Goal: Information Seeking & Learning: Learn about a topic

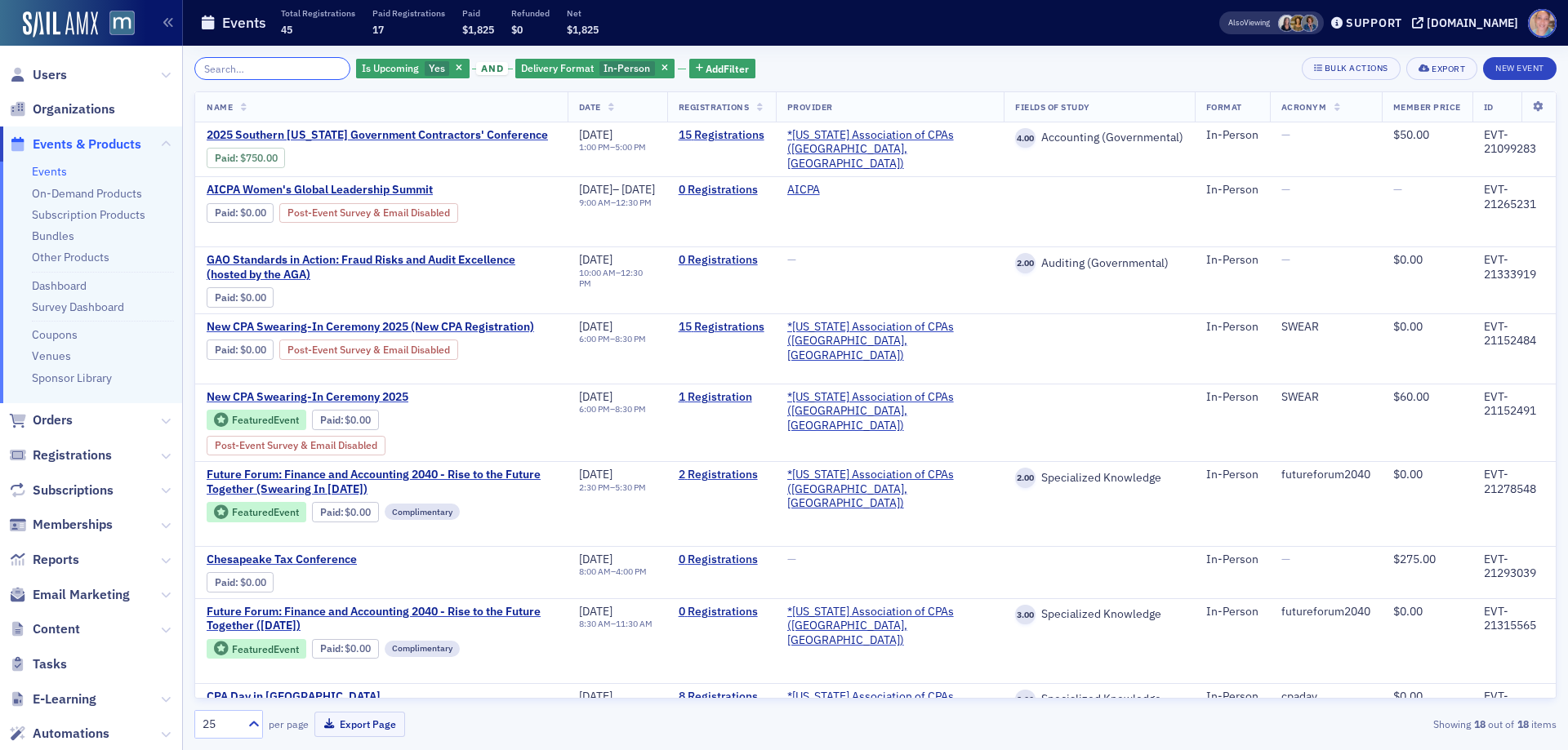
click at [303, 63] on input "search" at bounding box center [272, 69] width 156 height 23
click at [661, 67] on icon "button" at bounding box center [664, 69] width 7 height 9
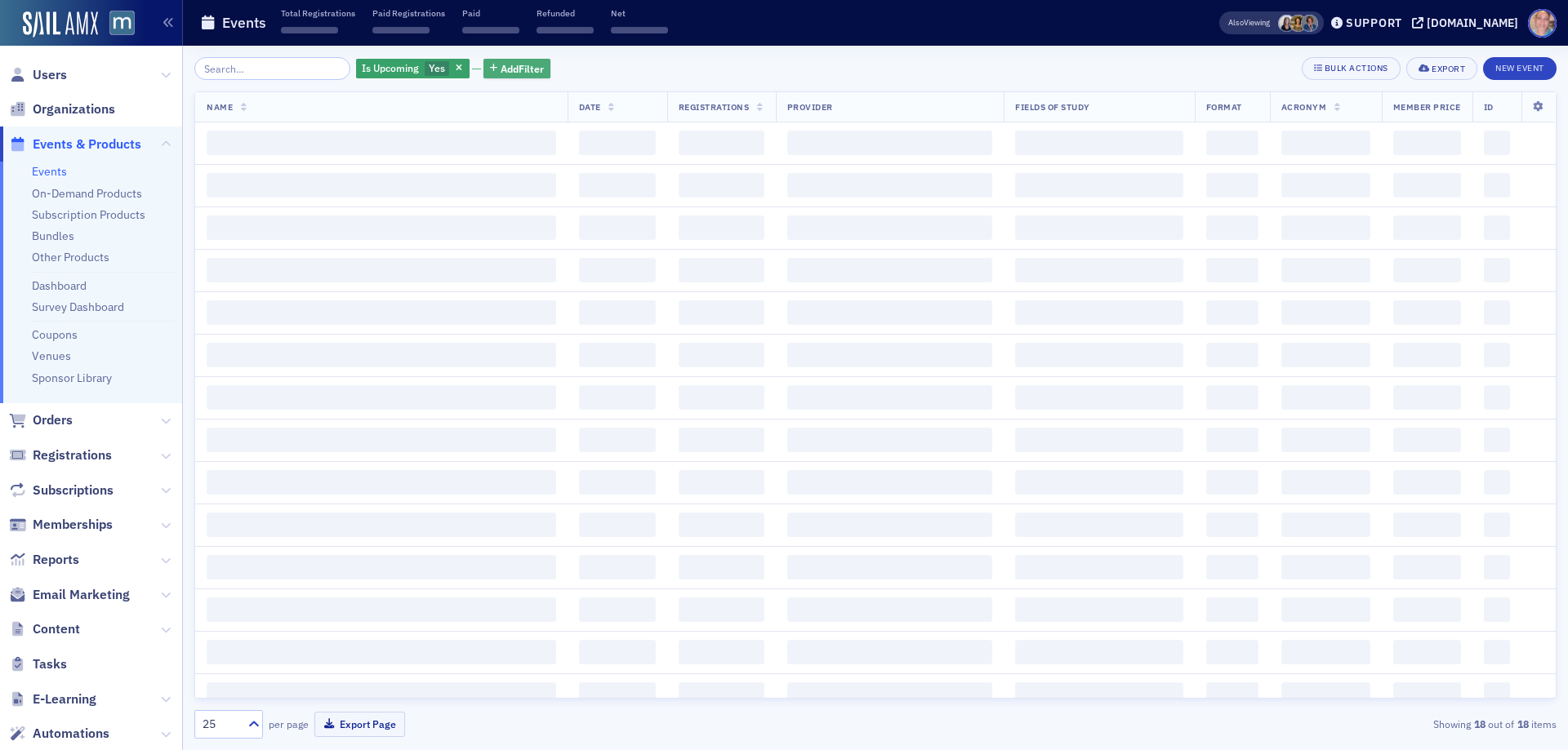
click at [500, 66] on span "Add Filter" at bounding box center [522, 69] width 43 height 15
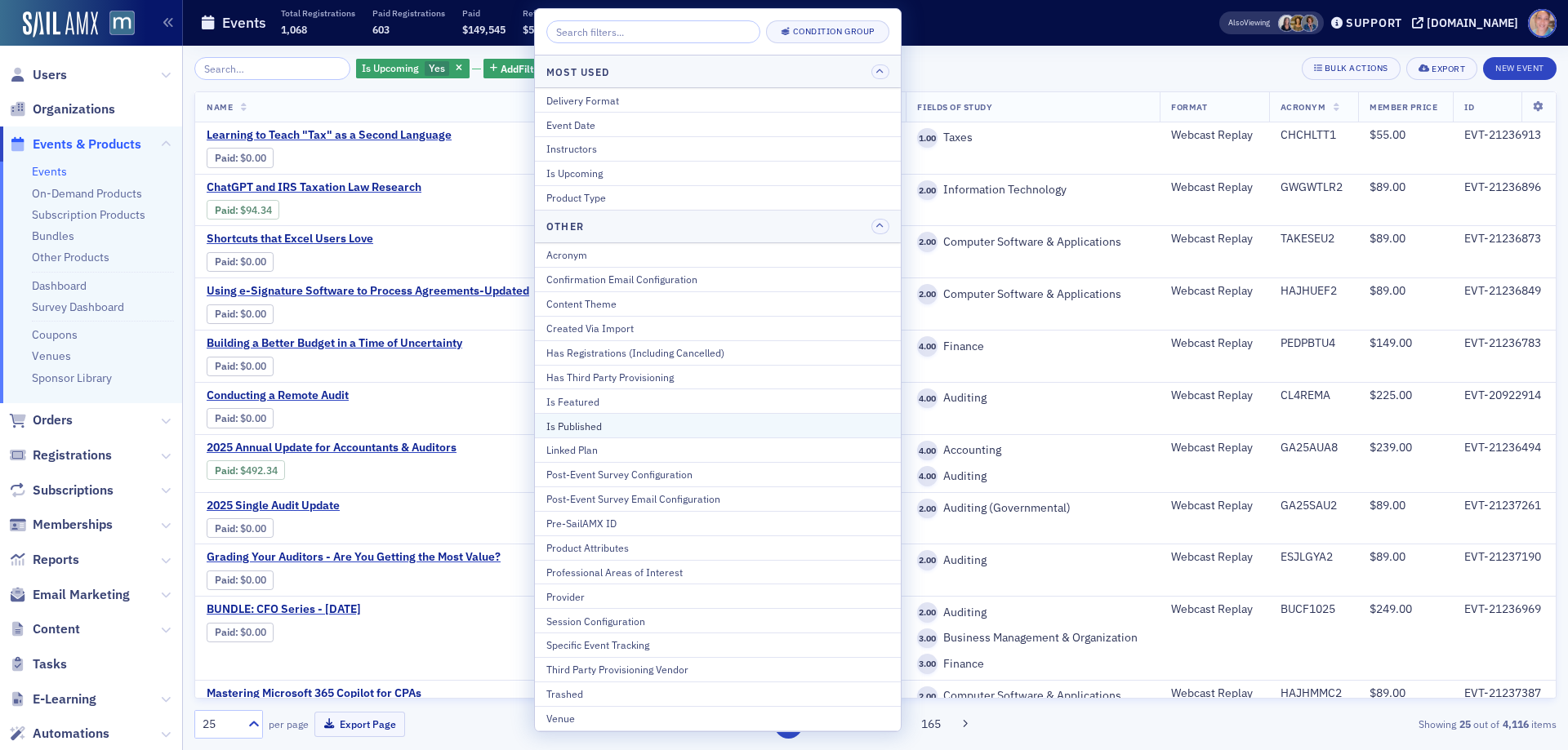
click at [598, 428] on div "Is Published" at bounding box center [717, 426] width 343 height 15
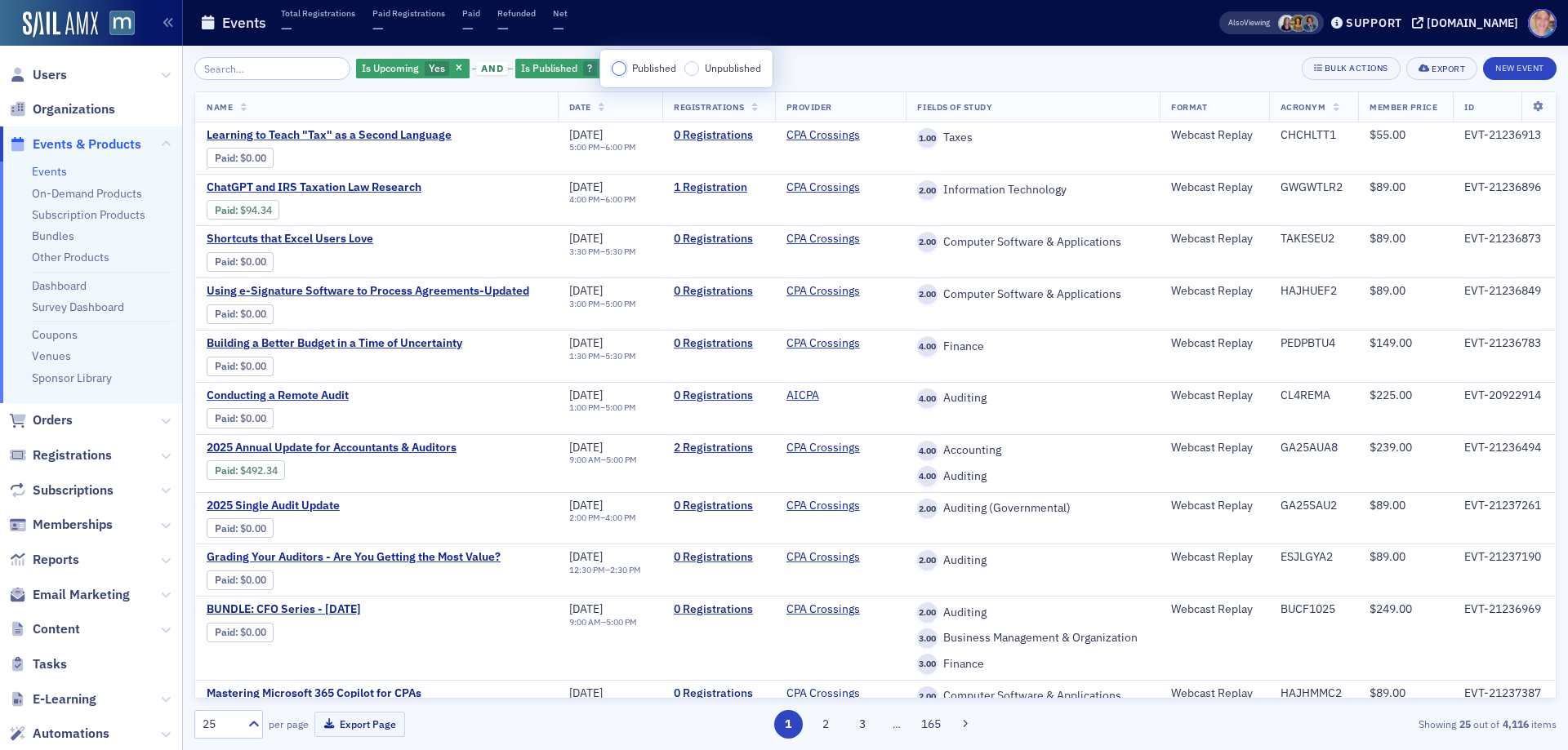
click at [623, 71] on input "Published" at bounding box center [619, 69] width 15 height 15
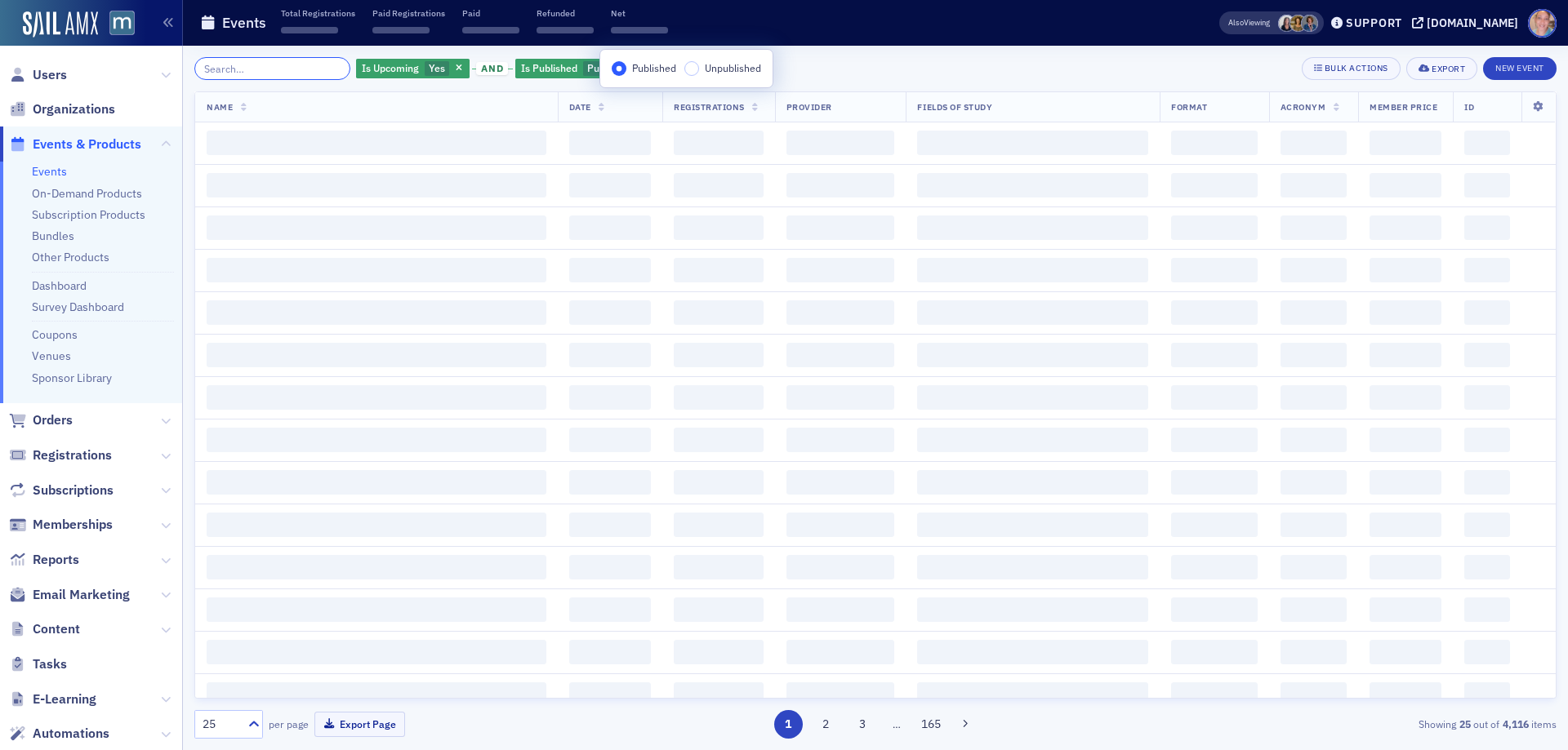
click at [264, 69] on input "search" at bounding box center [272, 69] width 156 height 23
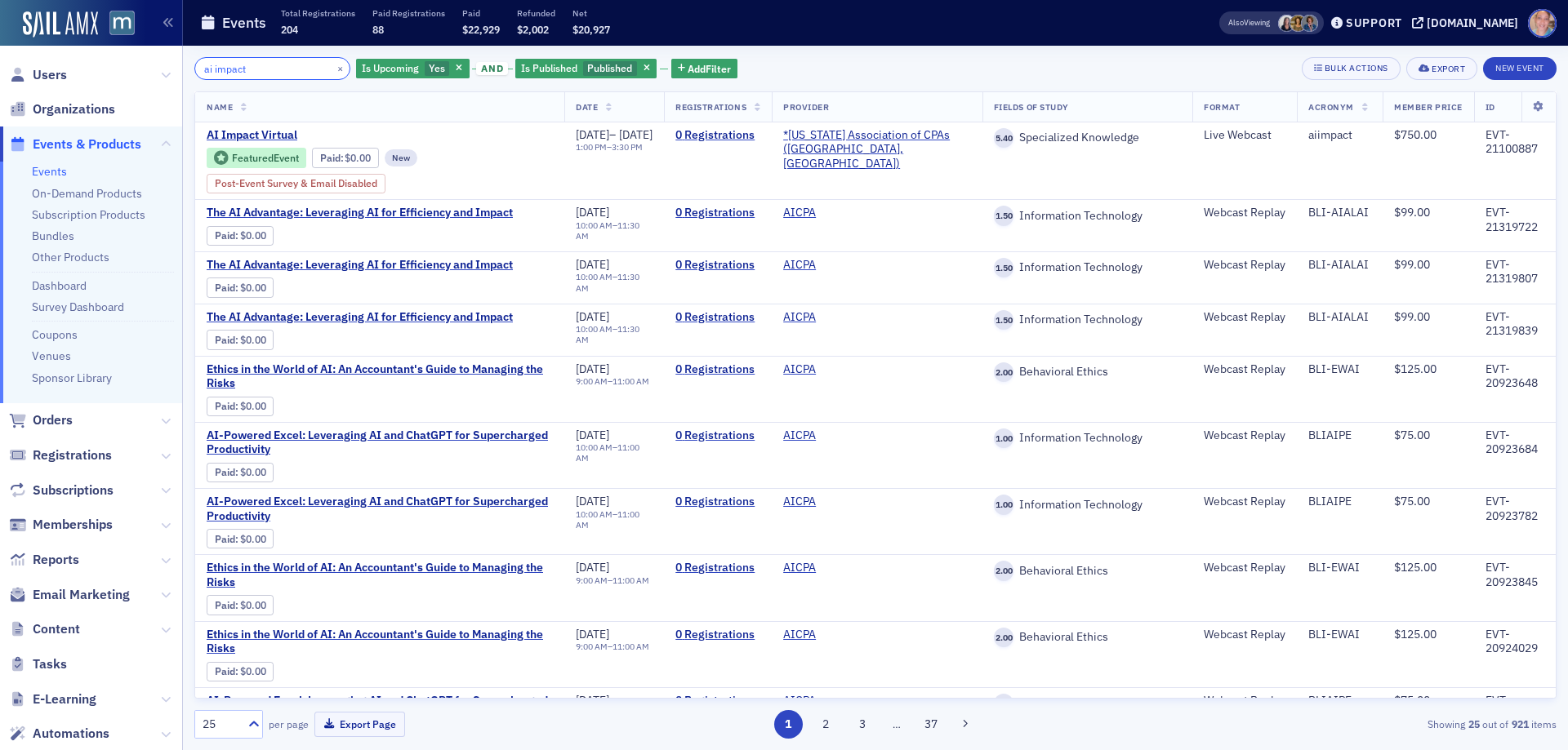
type input "ai impact"
click at [333, 69] on button "×" at bounding box center [341, 68] width 15 height 15
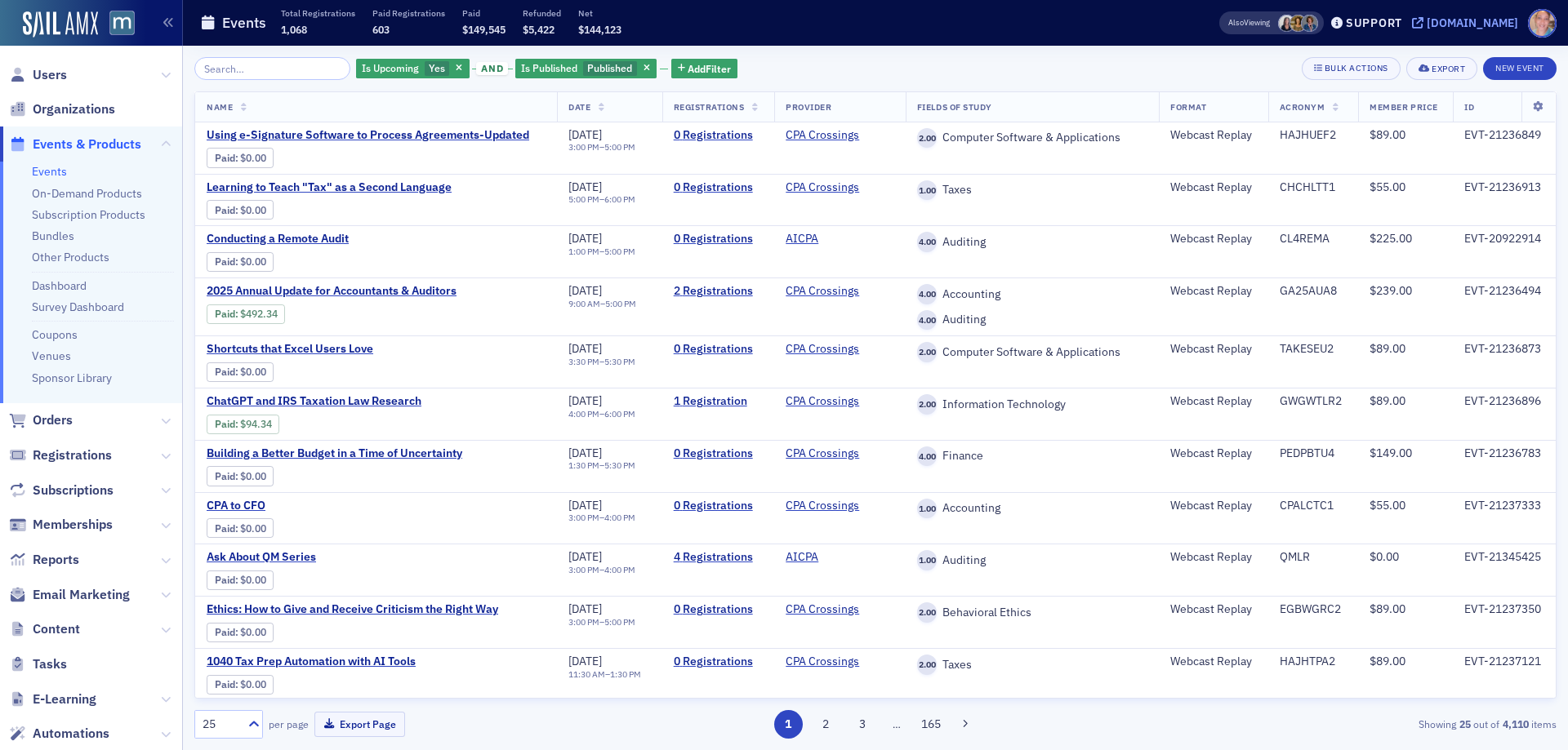
click at [1468, 22] on div "[DOMAIN_NAME]" at bounding box center [1471, 23] width 91 height 15
click at [689, 61] on span "Add Filter" at bounding box center [709, 69] width 43 height 15
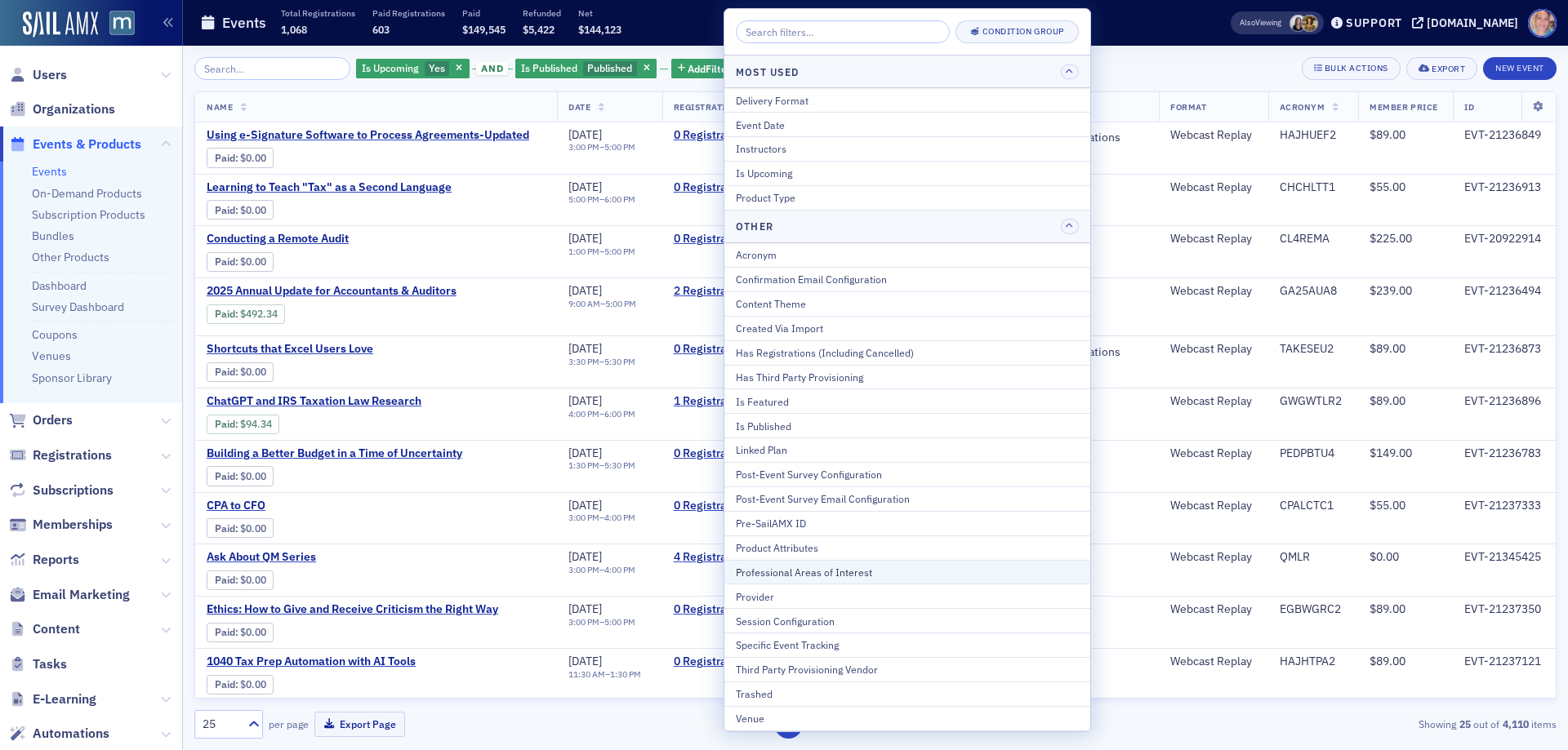
click at [860, 578] on div "Professional Areas of Interest" at bounding box center [907, 573] width 343 height 15
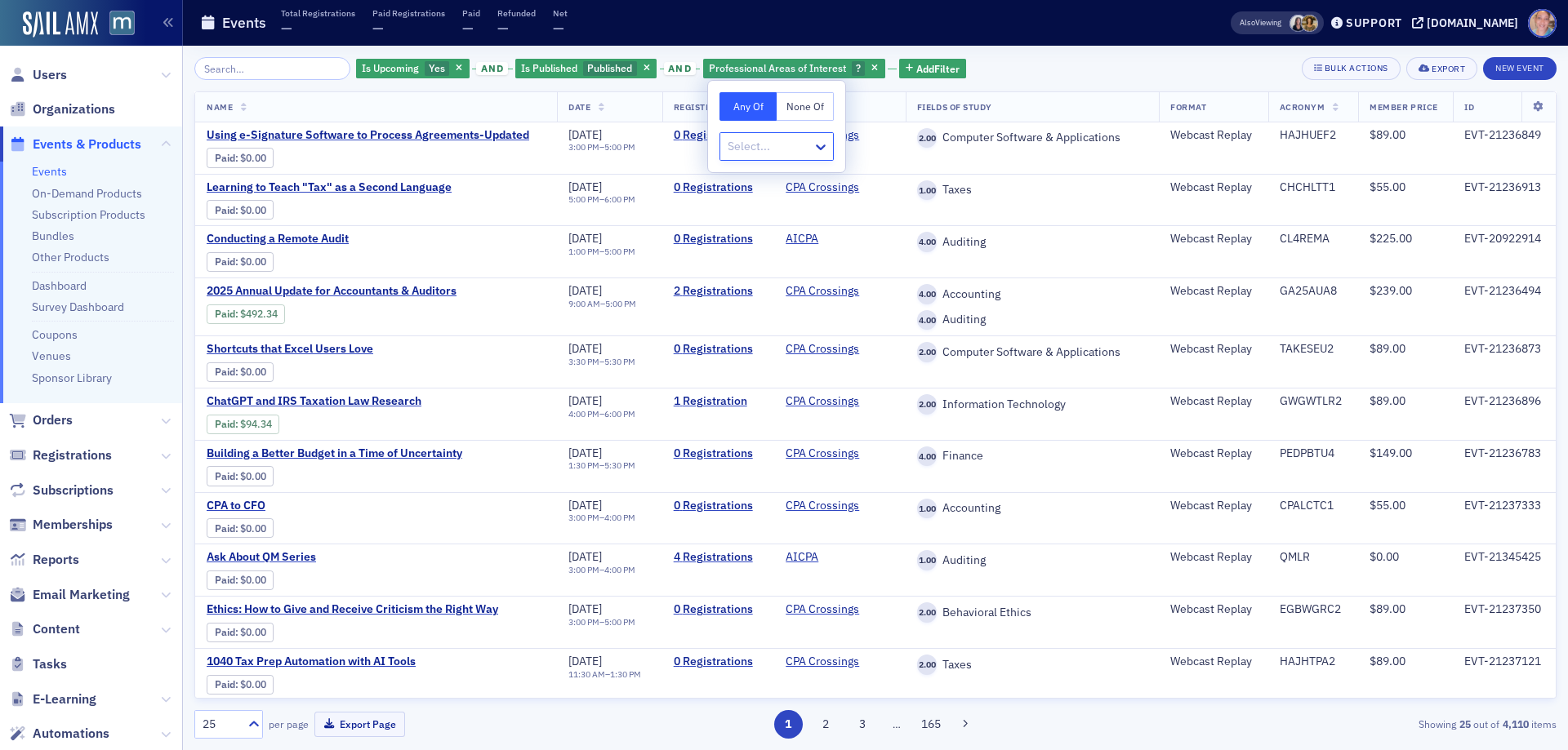
click at [784, 148] on div at bounding box center [768, 146] width 85 height 21
type input "a"
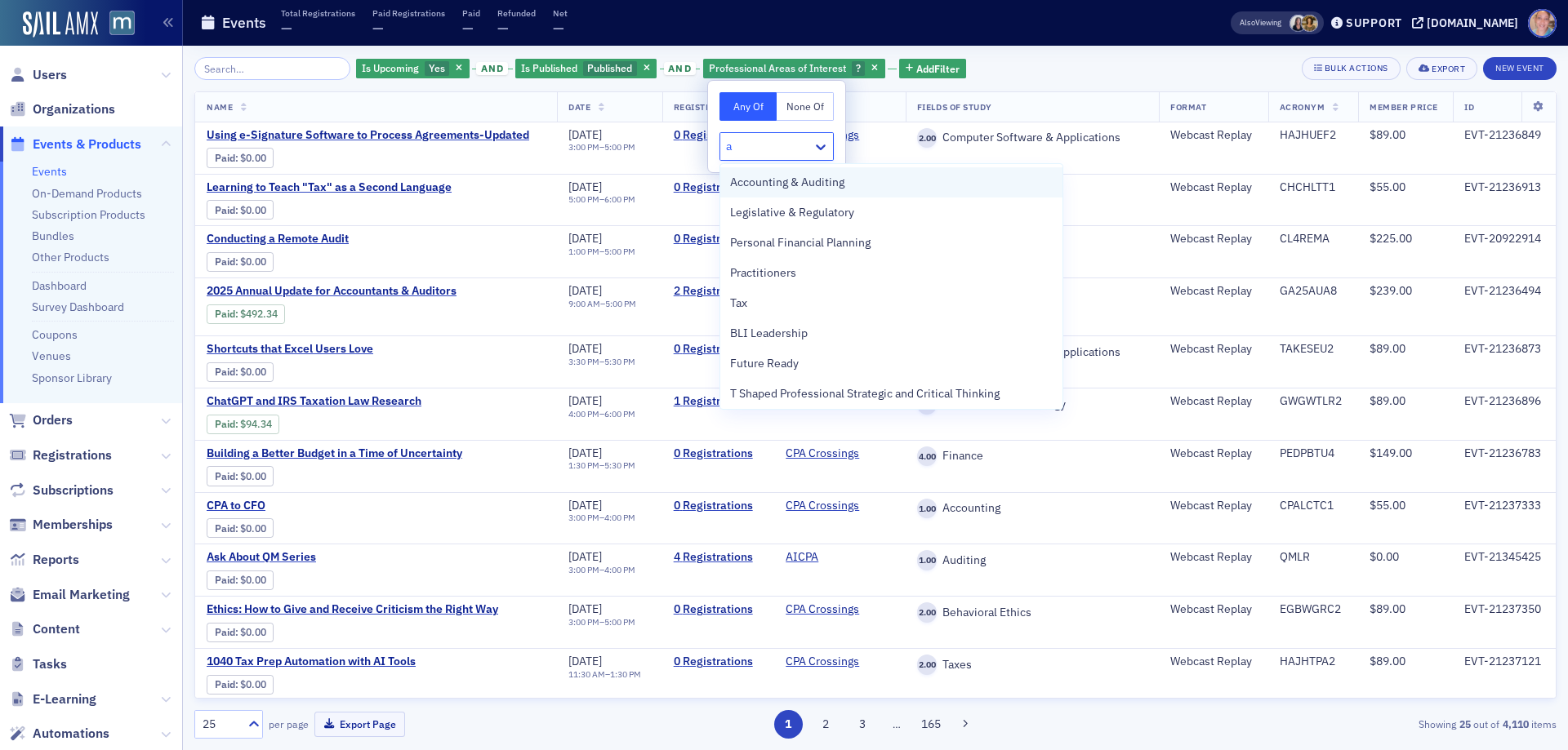
click at [818, 183] on span "Accounting & Auditing" at bounding box center [788, 182] width 115 height 17
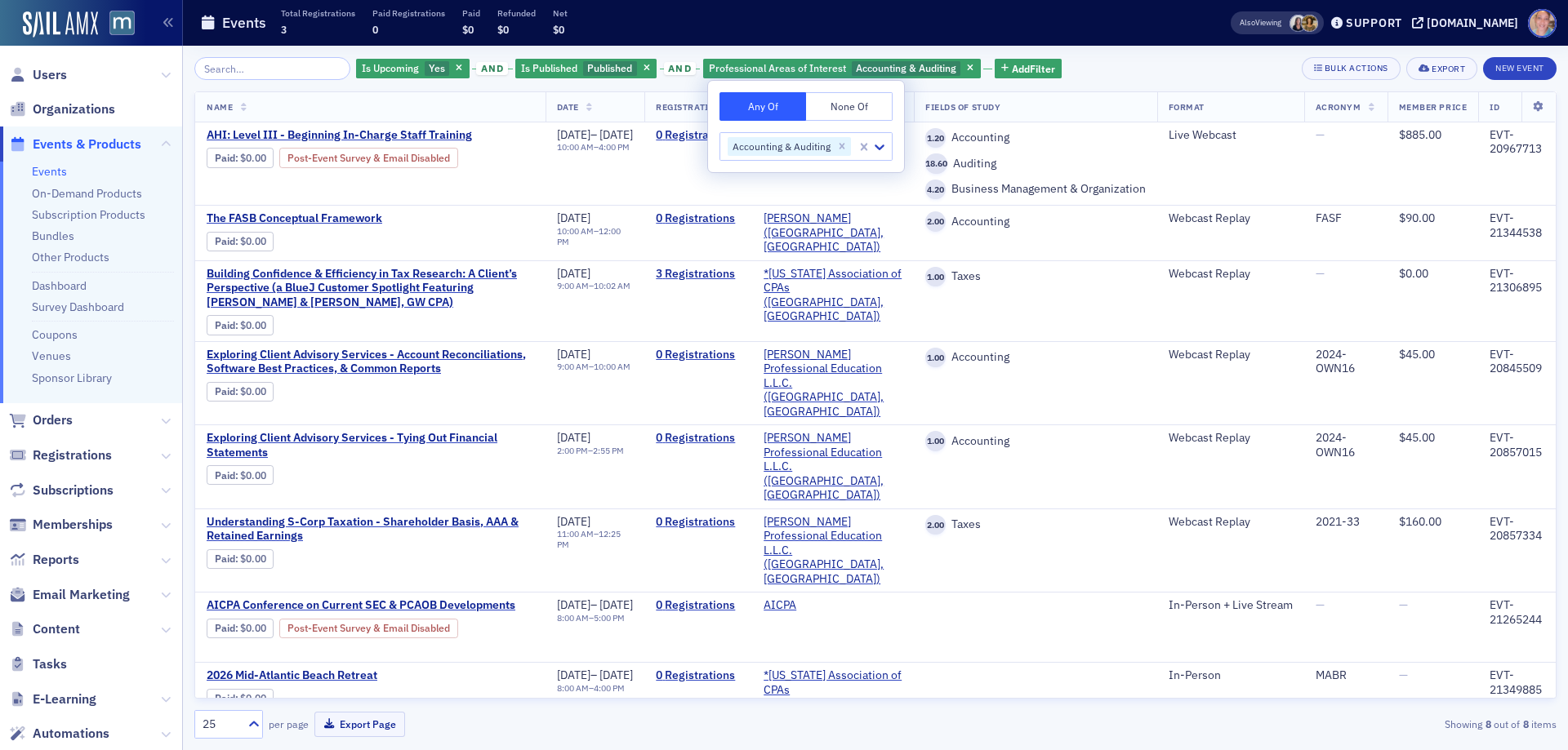
click at [1086, 72] on div "Is Upcoming Yes and Is Published Published and Professional Areas of Interest A…" at bounding box center [875, 69] width 1362 height 23
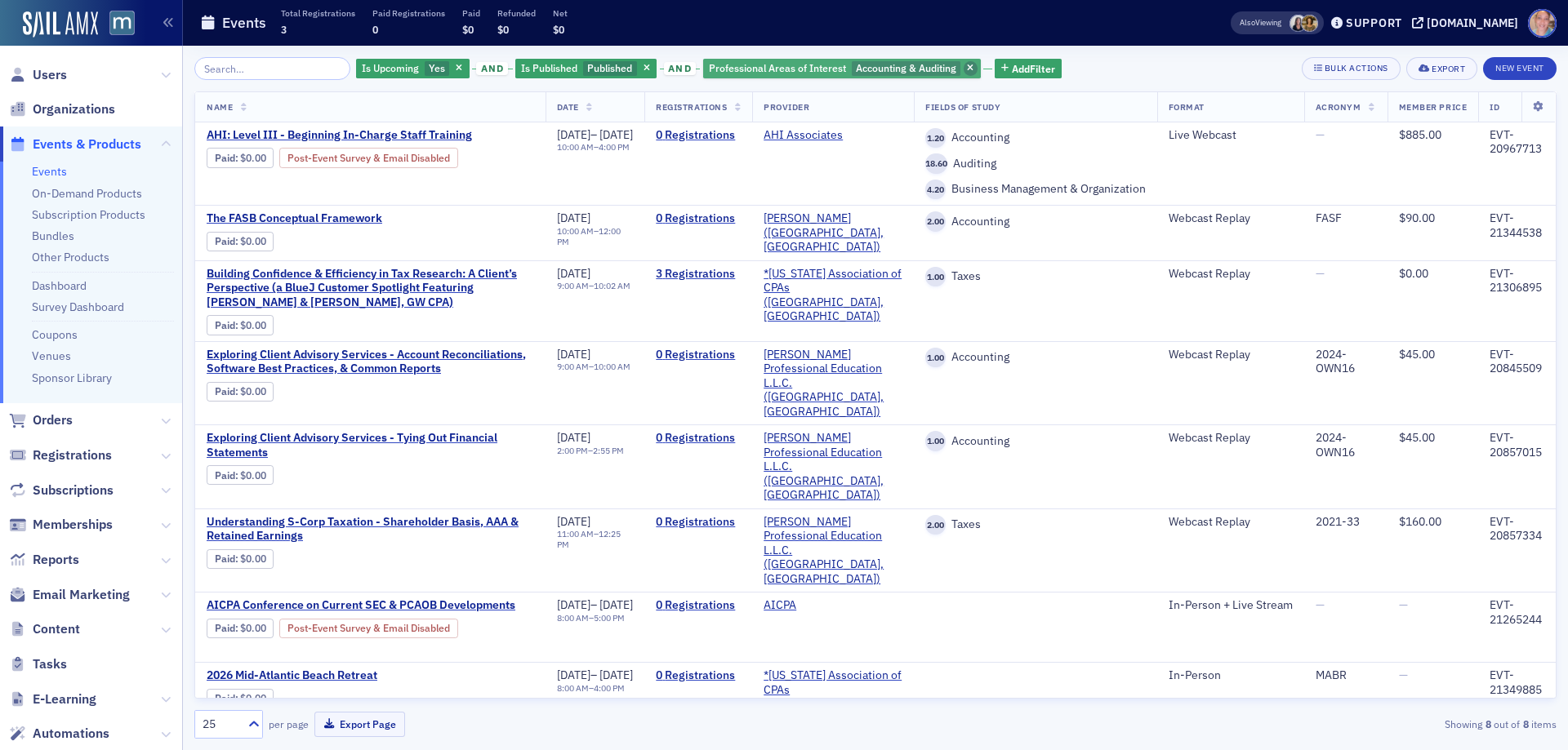
click at [967, 67] on icon "button" at bounding box center [970, 69] width 7 height 9
